Goal: Communication & Community: Ask a question

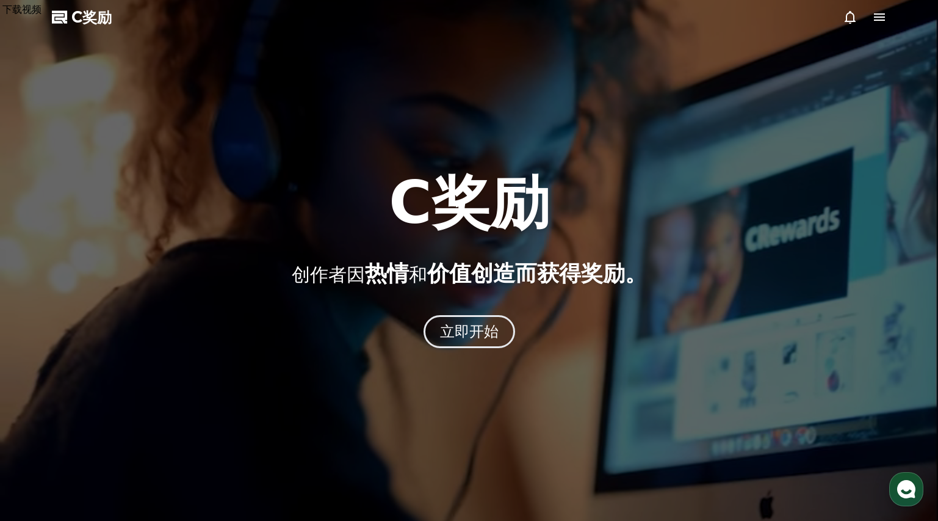
select select "**********"
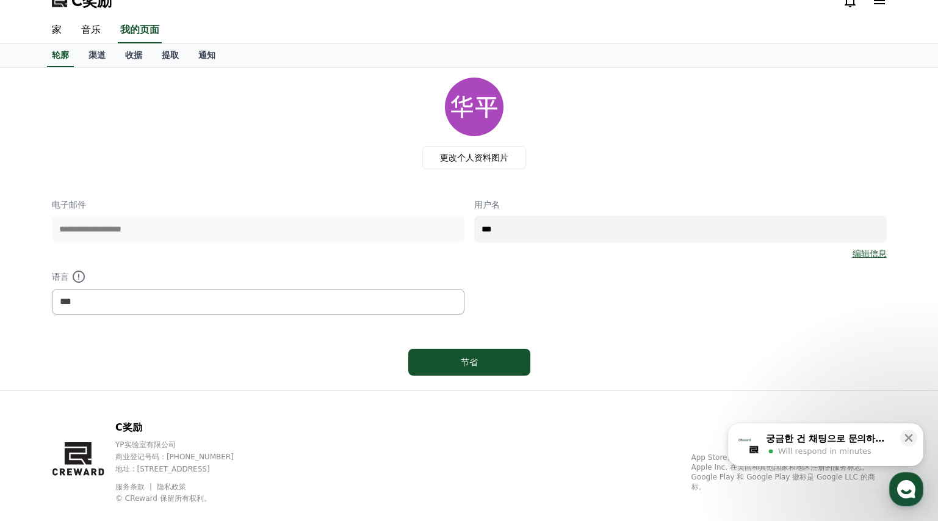
scroll to position [15, 0]
click at [105, 59] on font "渠道" at bounding box center [97, 56] width 17 height 10
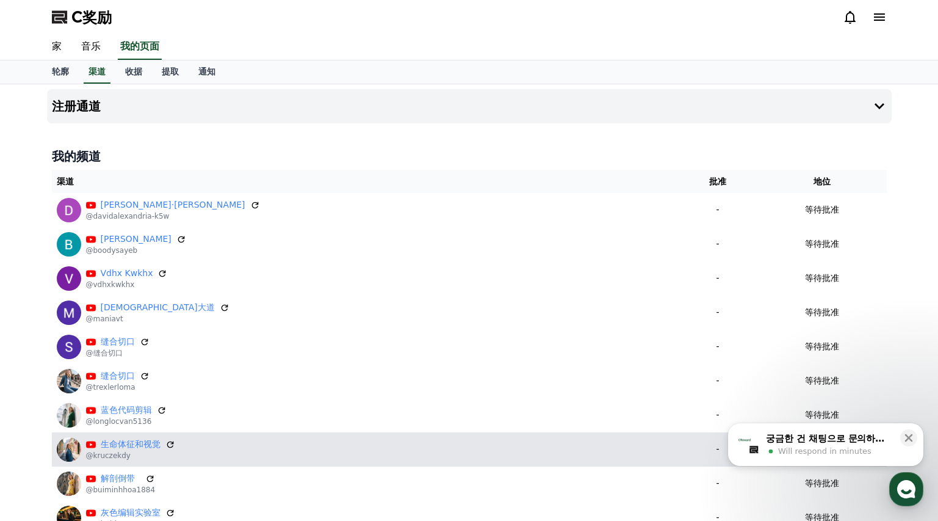
scroll to position [177, 0]
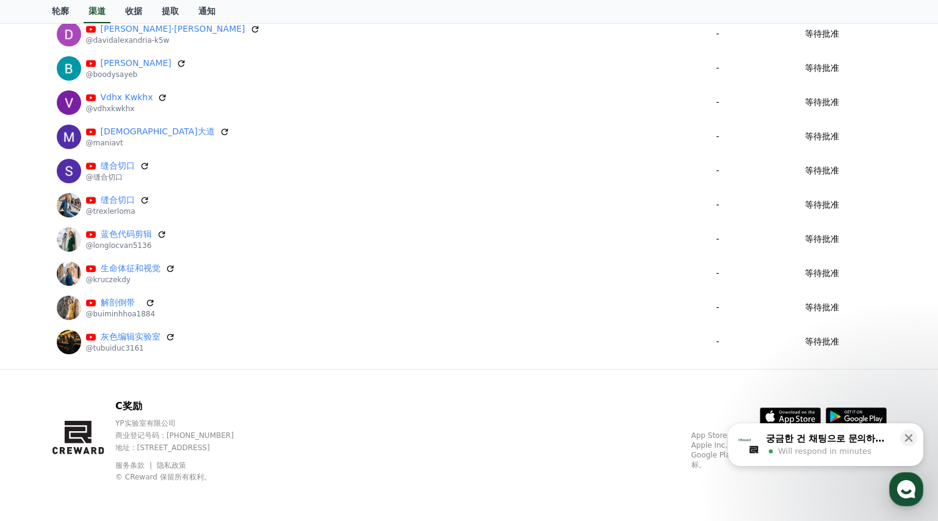
click at [864, 442] on div "궁금한 건 채팅으로 문의하세요" at bounding box center [829, 438] width 127 height 12
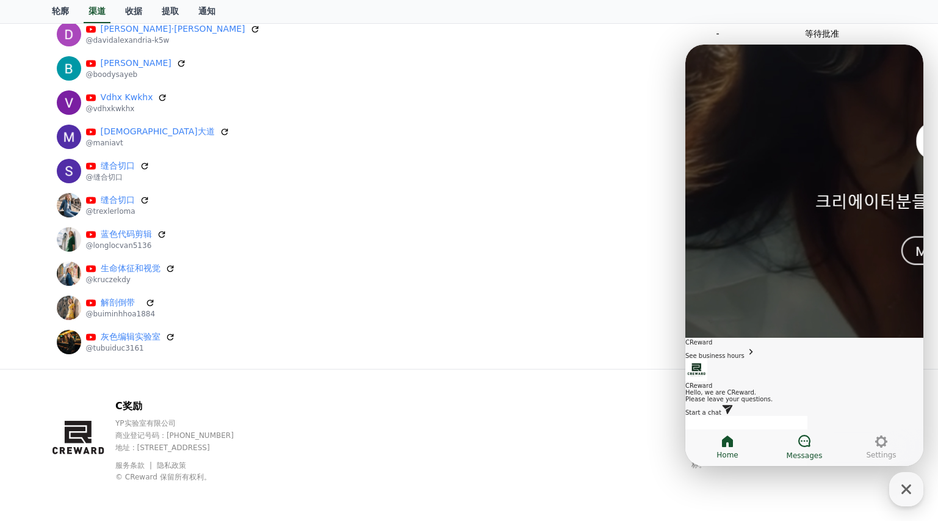
click at [820, 451] on span "Messages" at bounding box center [805, 456] width 36 height 10
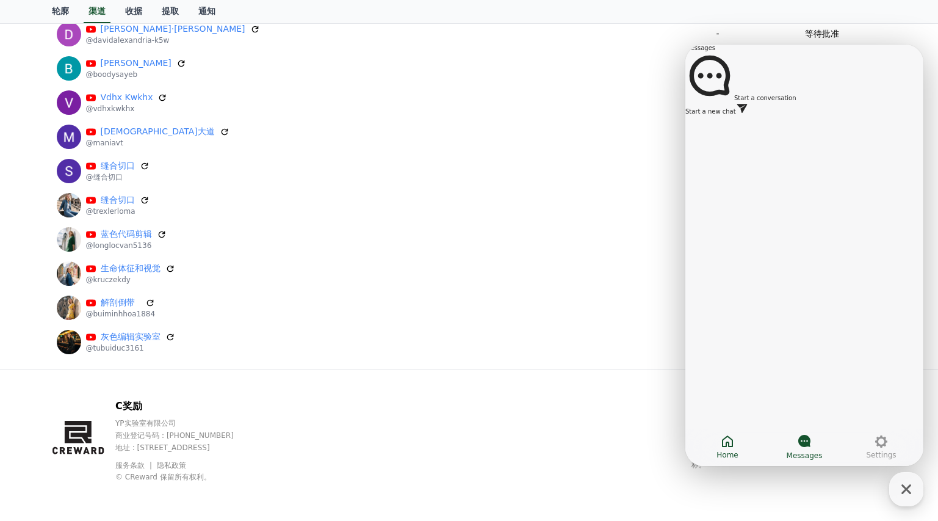
click at [726, 445] on icon at bounding box center [727, 441] width 11 height 12
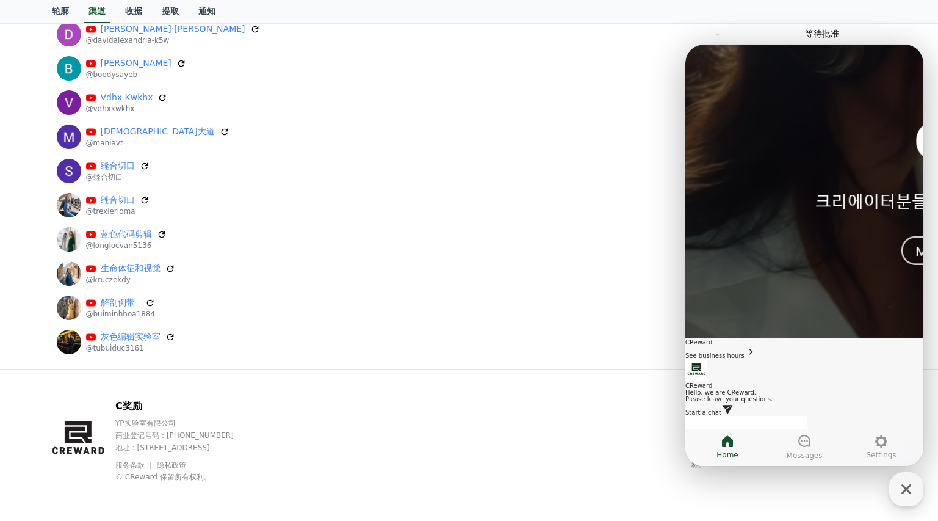
click at [733, 405] on icon at bounding box center [727, 409] width 10 height 9
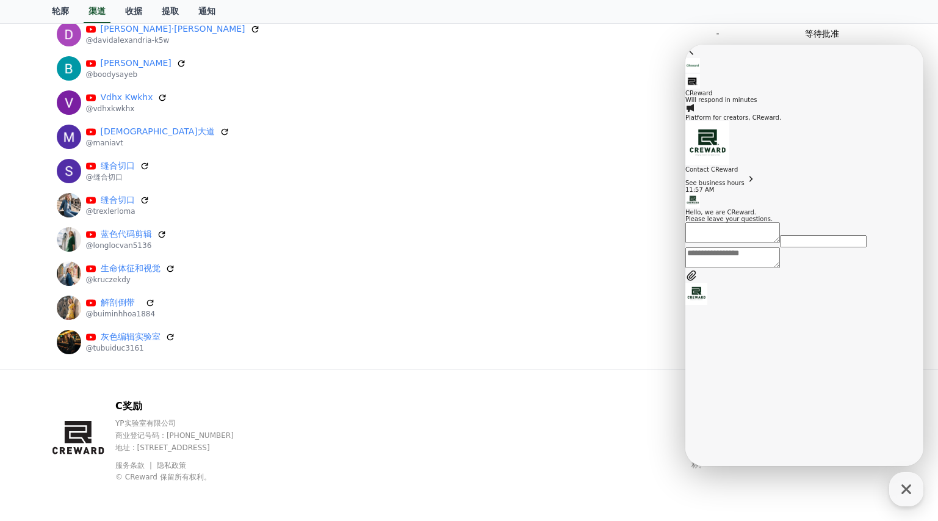
drag, startPoint x: 813, startPoint y: 270, endPoint x: 833, endPoint y: 263, distance: 21.7
click at [813, 222] on div "Please leave your questions." at bounding box center [805, 219] width 238 height 7
click at [780, 275] on textarea "Messenger Input Textarea" at bounding box center [733, 264] width 95 height 21
click at [586, 415] on div "C奖励 YP实验室有限公司 商业登记号码：[PHONE_NUMBER] 地址 : [STREET_ADDRESS] 服务条款 隐私政策 © CReward 保…" at bounding box center [469, 444] width 855 height 151
click at [780, 275] on textarea "Messenger Input Textarea" at bounding box center [733, 264] width 95 height 21
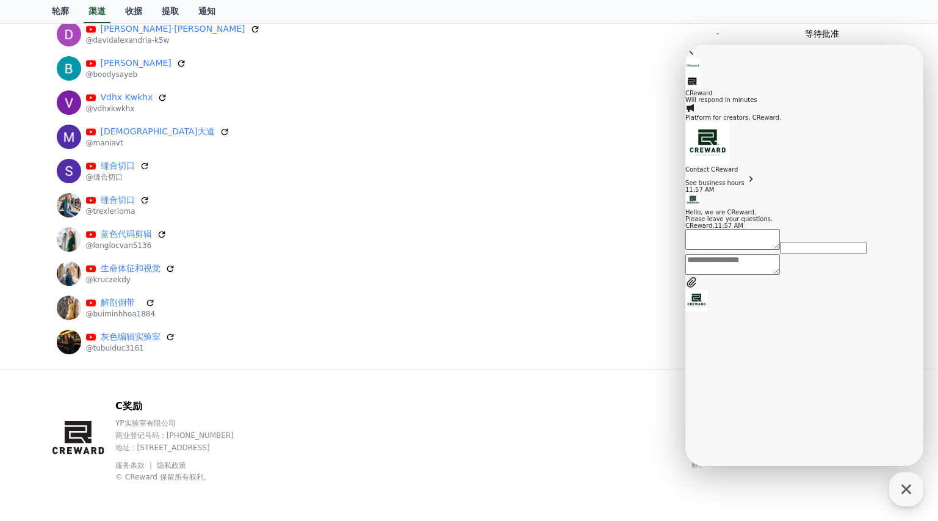
paste textarea "**********"
type textarea "**********"
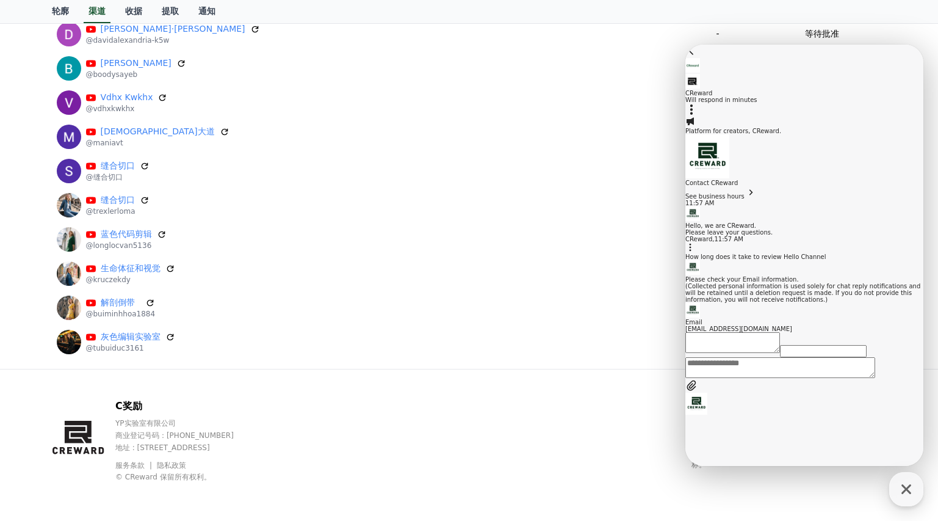
scroll to position [118, 0]
drag, startPoint x: 775, startPoint y: 326, endPoint x: 703, endPoint y: 224, distance: 125.2
click at [703, 260] on div "A message sent by an agent Please check your Email information. (Collected pers…" at bounding box center [805, 296] width 238 height 72
copy div "A message sent by an agent Please check your Email information. (Collected pers…"
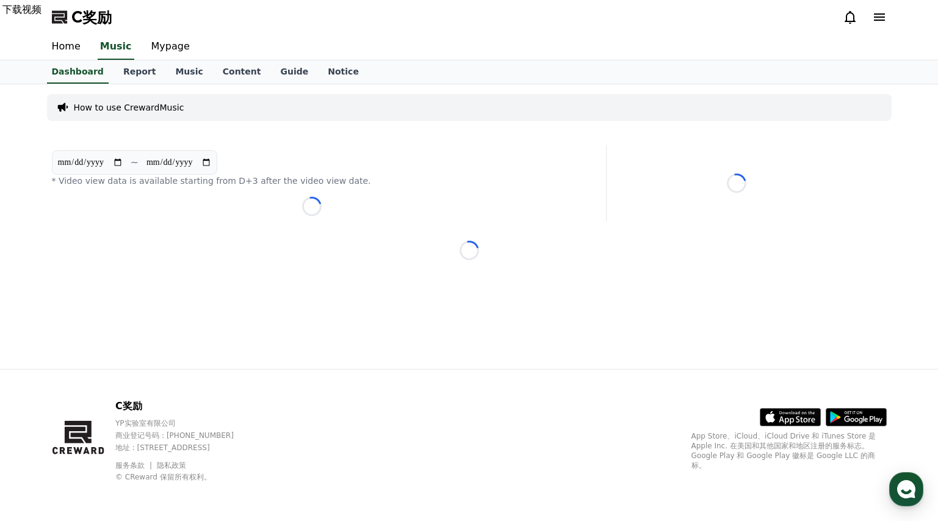
click at [879, 18] on icon at bounding box center [879, 17] width 15 height 15
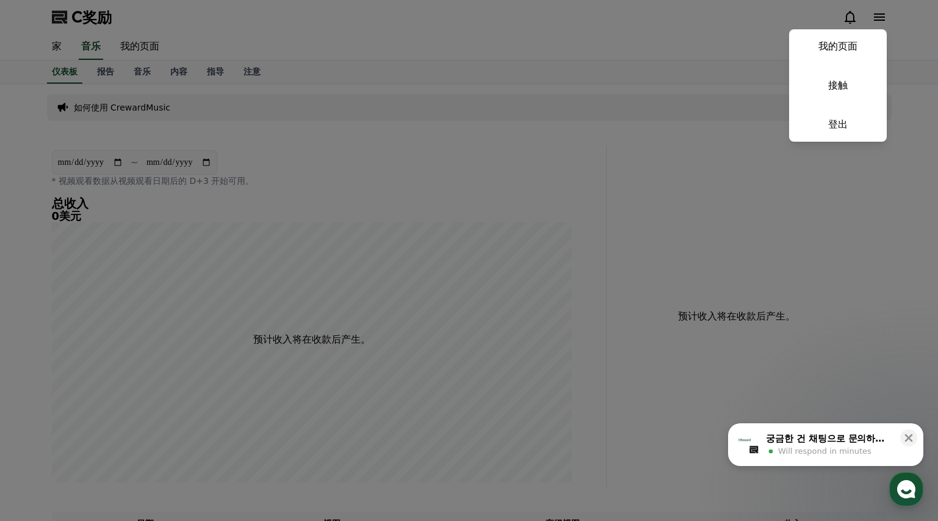
click at [443, 126] on button "关闭" at bounding box center [469, 260] width 938 height 521
